Goal: Obtain resource: Download file/media

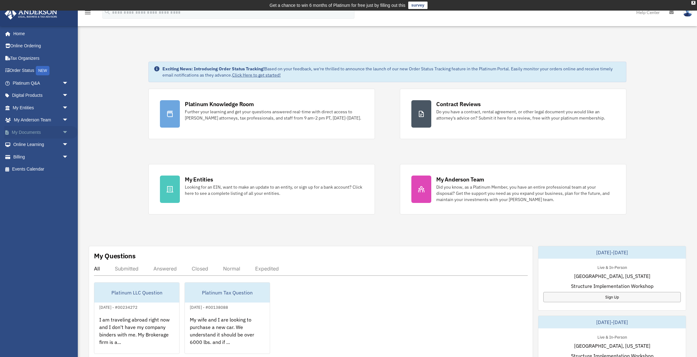
click at [39, 131] on link "My Documents arrow_drop_down" at bounding box center [40, 132] width 73 height 12
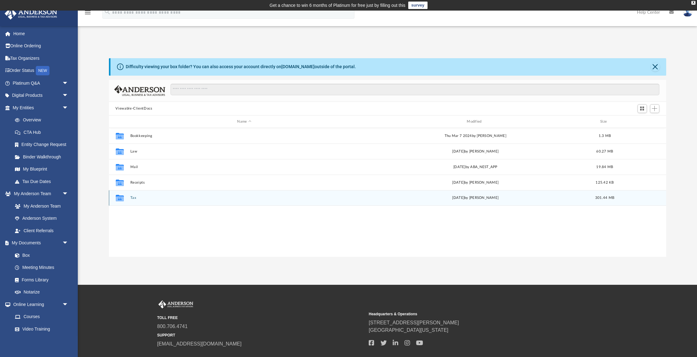
scroll to position [142, 557]
click at [142, 199] on button "Tax" at bounding box center [244, 198] width 228 height 4
click at [142, 199] on button "Personal Taxes" at bounding box center [244, 198] width 228 height 4
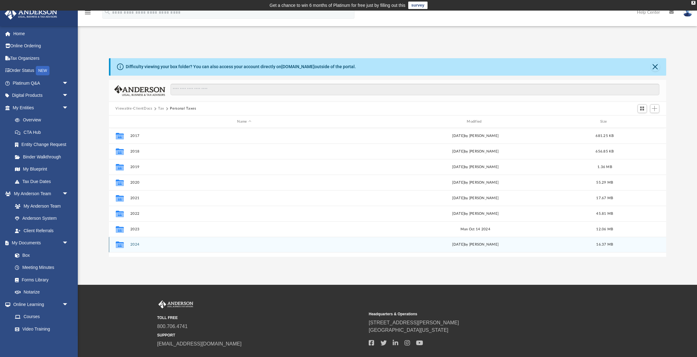
click at [135, 245] on button "2024" at bounding box center [244, 245] width 228 height 4
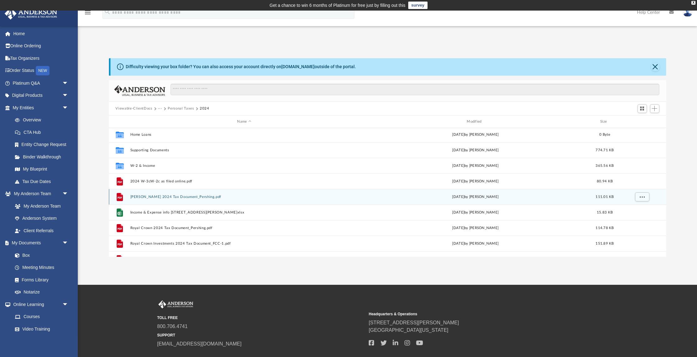
scroll to position [50, 0]
click at [166, 197] on div "File Fielitz, V. 2024 Tax Document_Pershing.pdf Mon Jul 14 2025 by Robert Fieli…" at bounding box center [387, 195] width 557 height 16
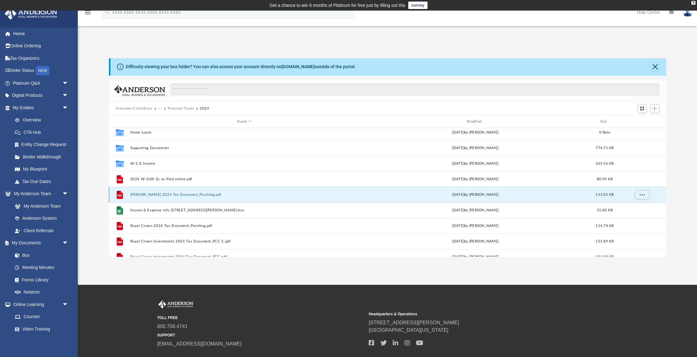
click at [168, 194] on button "[PERSON_NAME] 2024 Tax Document_Pershing.pdf" at bounding box center [244, 195] width 228 height 4
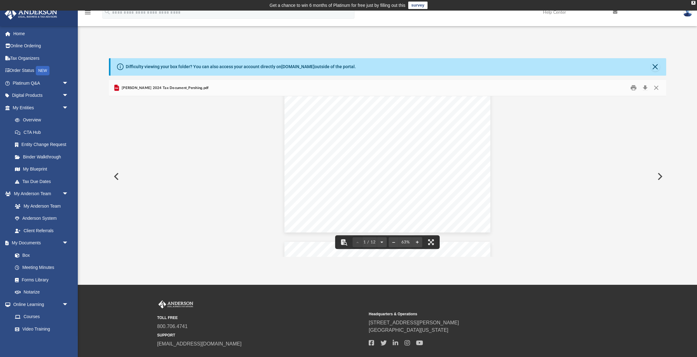
scroll to position [46, 0]
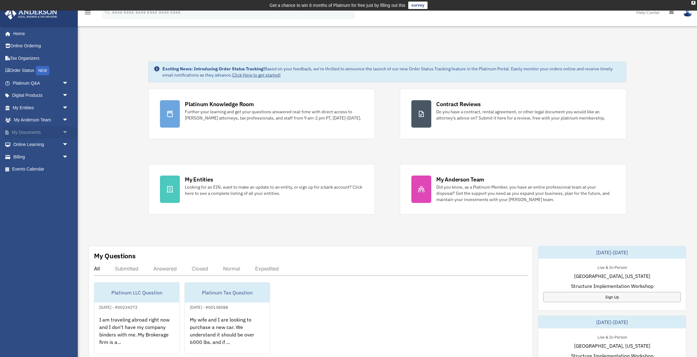
click at [49, 131] on link "My Documents arrow_drop_down" at bounding box center [40, 132] width 73 height 12
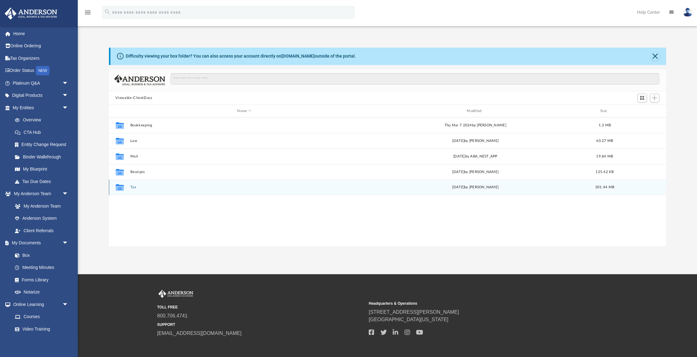
scroll to position [142, 557]
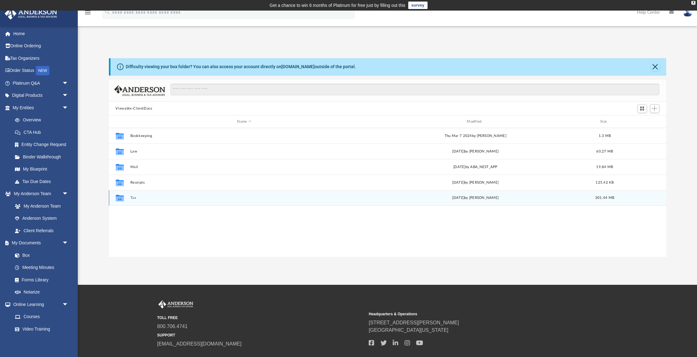
click at [139, 196] on button "Tax" at bounding box center [244, 198] width 228 height 4
click at [143, 200] on div "Collaborated Folder Personal Taxes [DATE] by [PERSON_NAME] 149.86 MB" at bounding box center [387, 198] width 557 height 16
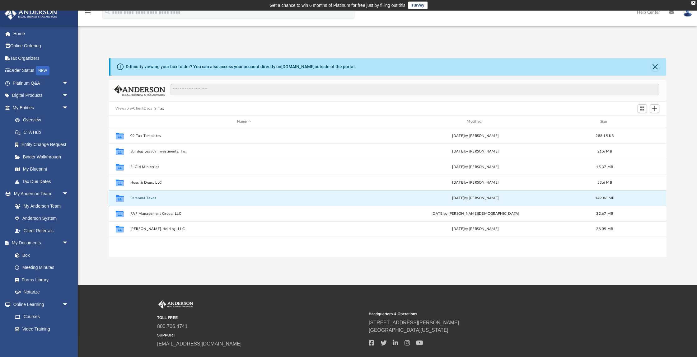
click at [144, 198] on button "Personal Taxes" at bounding box center [244, 198] width 228 height 4
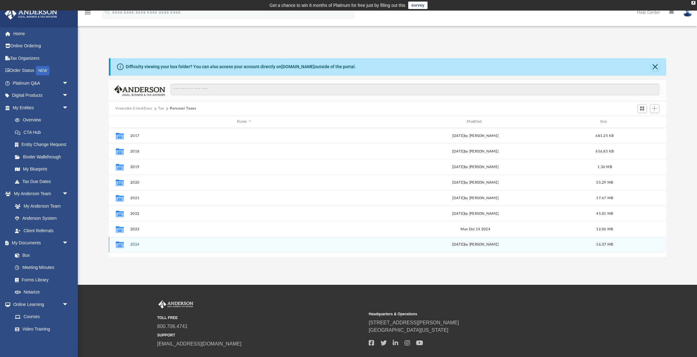
click at [138, 244] on button "2024" at bounding box center [244, 245] width 228 height 4
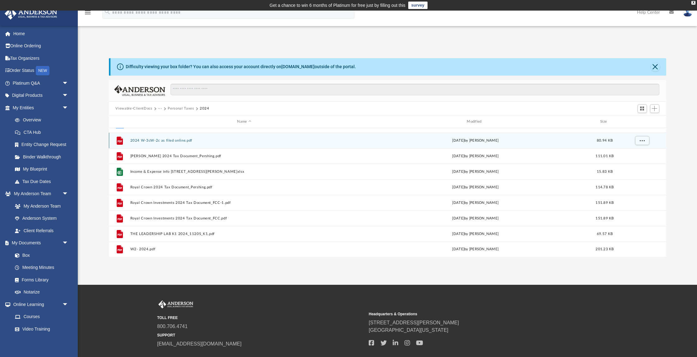
scroll to position [89, 0]
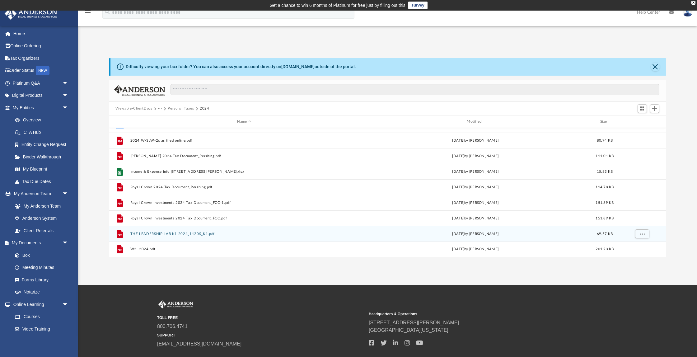
click at [163, 232] on button "THE LEADERSHIP LAB K1 2024_1120S_K1.pdf" at bounding box center [244, 234] width 228 height 4
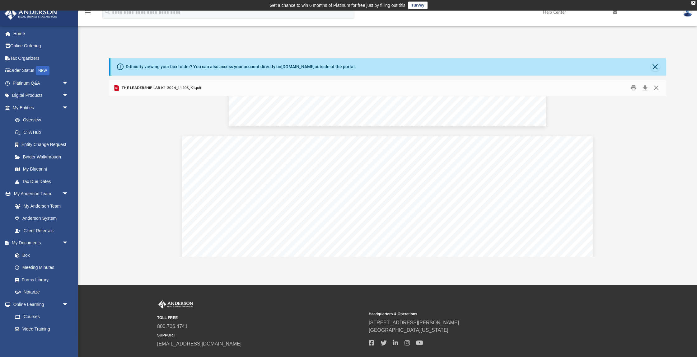
scroll to position [1226, 0]
